Goal: Transaction & Acquisition: Book appointment/travel/reservation

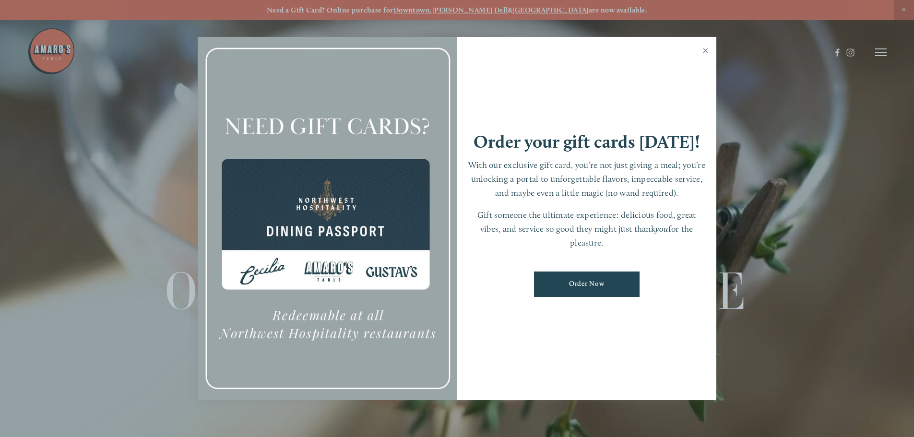
click at [704, 51] on link "Close" at bounding box center [705, 51] width 19 height 27
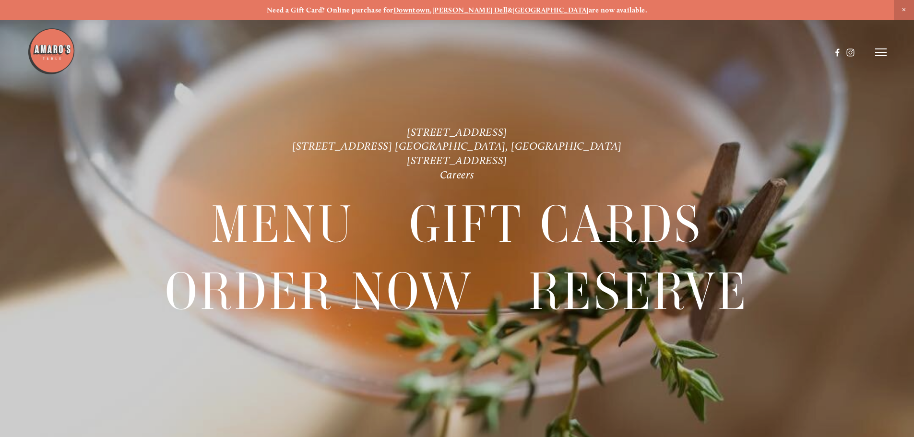
click at [876, 51] on icon at bounding box center [881, 52] width 12 height 9
click at [810, 54] on span "Reserve" at bounding box center [810, 51] width 25 height 9
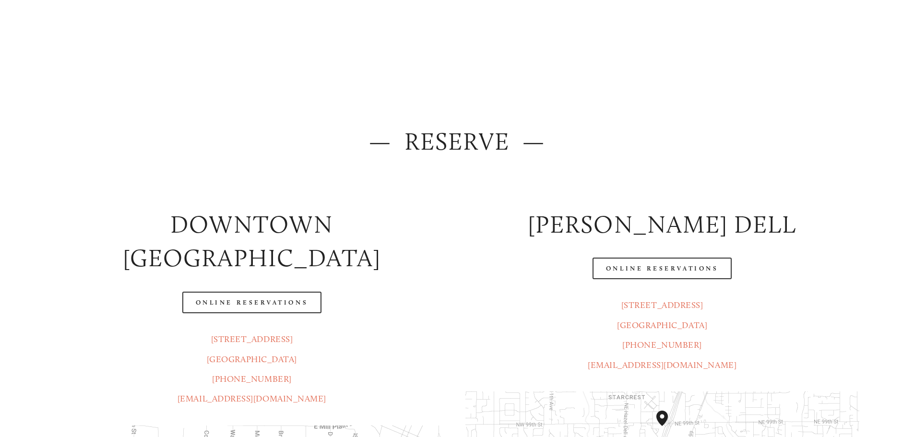
scroll to position [144, 0]
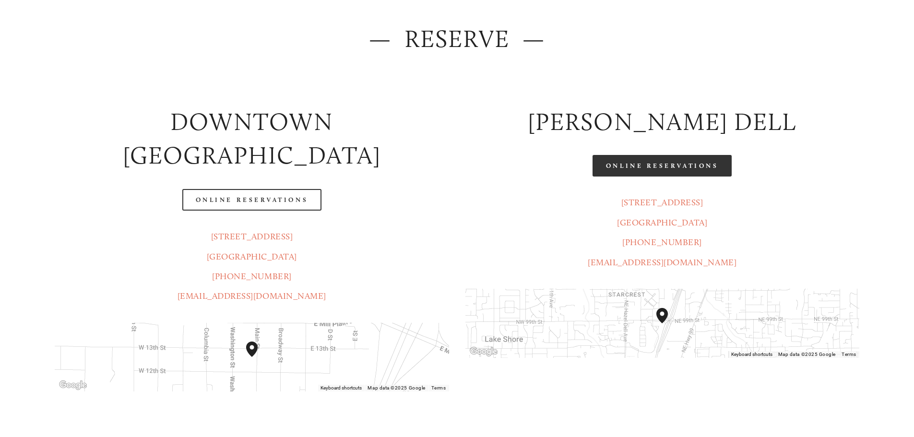
click at [682, 164] on link "Online Reservations" at bounding box center [661, 166] width 139 height 22
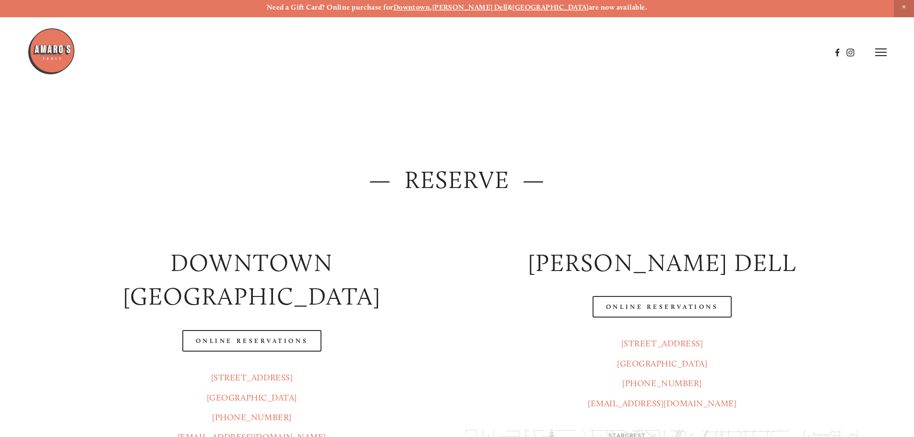
scroll to position [0, 0]
